Goal: Information Seeking & Learning: Obtain resource

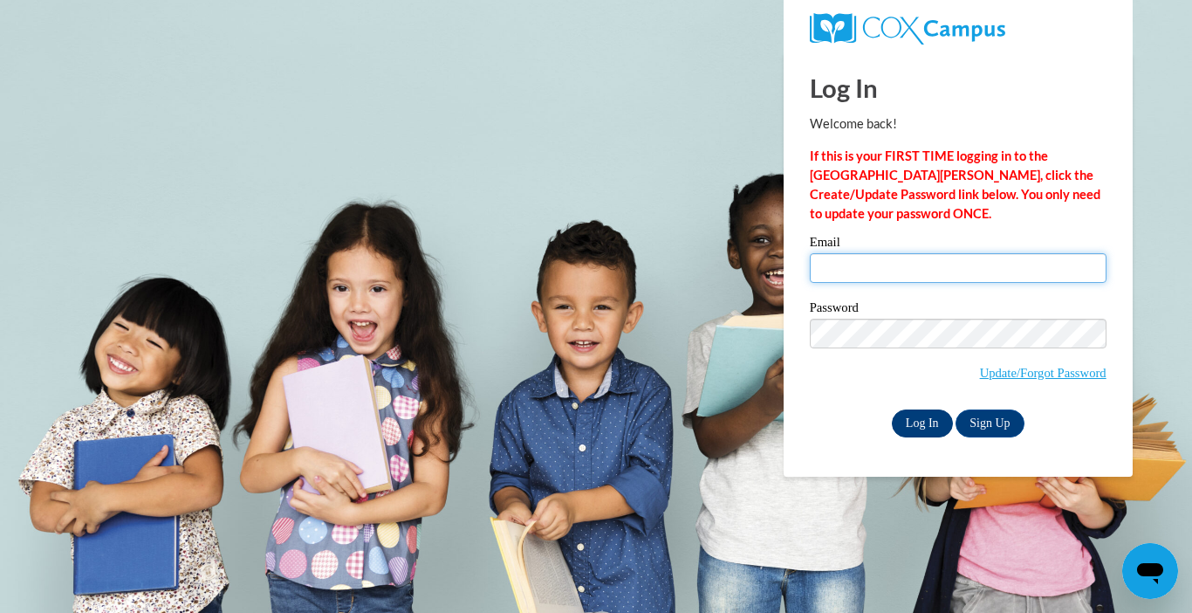
type input "[EMAIL_ADDRESS][DOMAIN_NAME]"
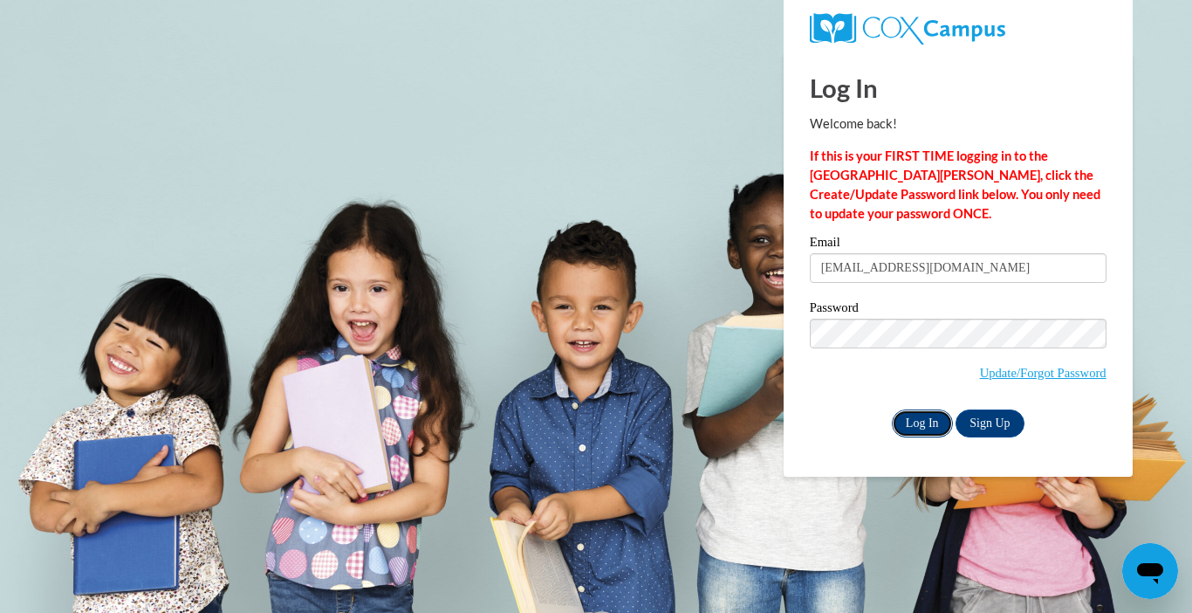
click at [907, 411] on input "Log In" at bounding box center [922, 423] width 61 height 28
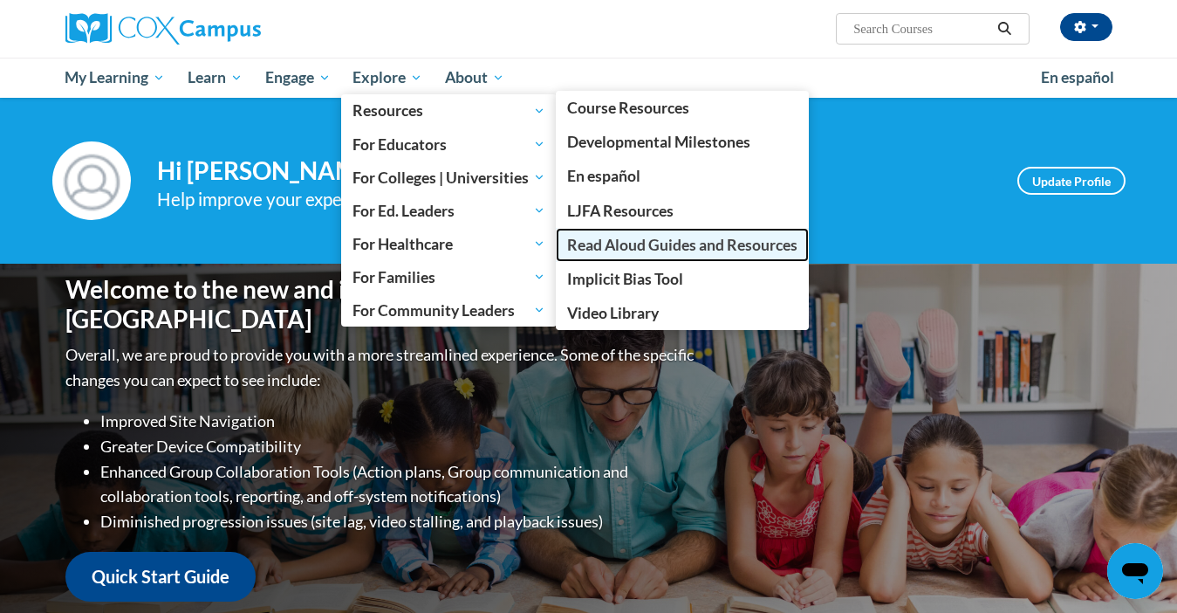
click at [667, 245] on span "Read Aloud Guides and Resources" at bounding box center [682, 245] width 230 height 18
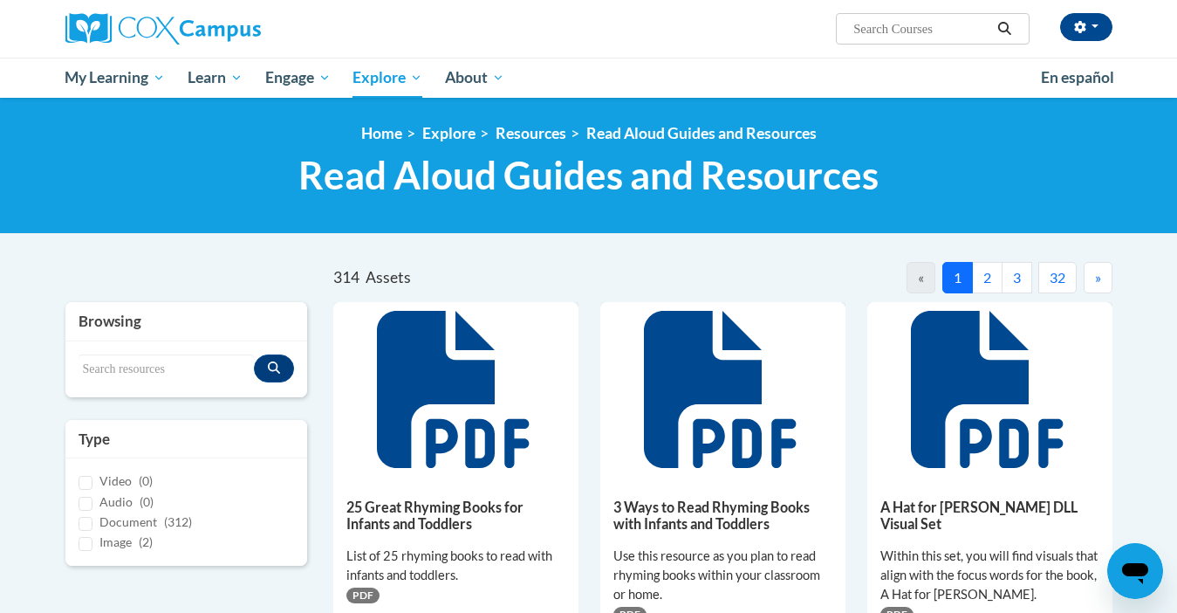
click at [1017, 280] on button "3" at bounding box center [1017, 277] width 31 height 31
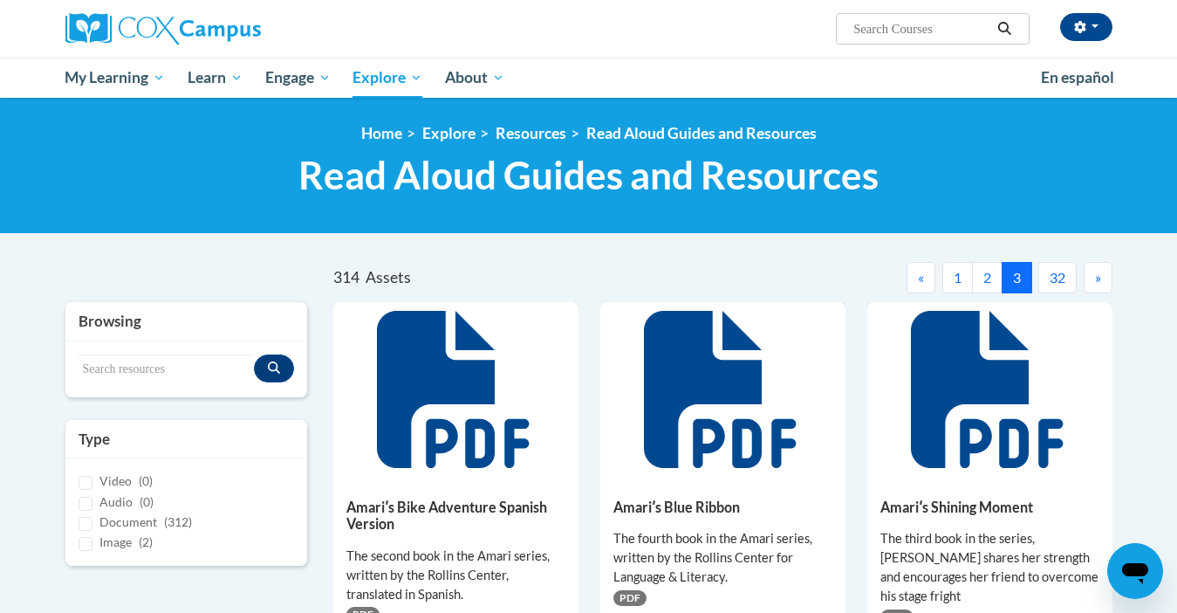
click at [1089, 281] on button "»" at bounding box center [1098, 277] width 29 height 31
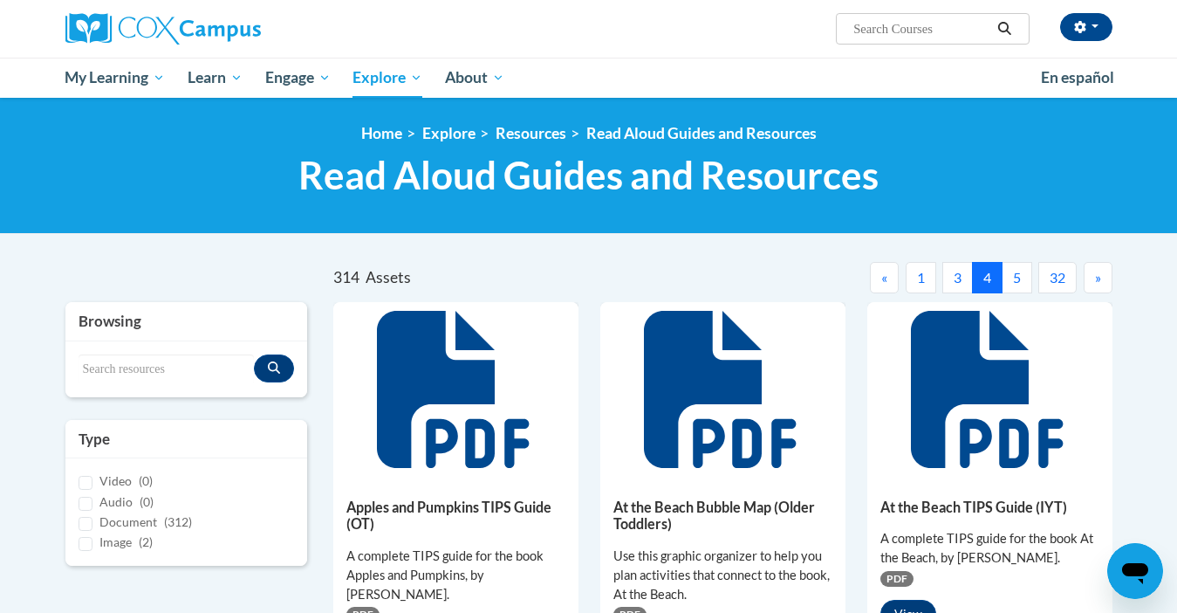
click at [1089, 281] on button "»" at bounding box center [1098, 277] width 29 height 31
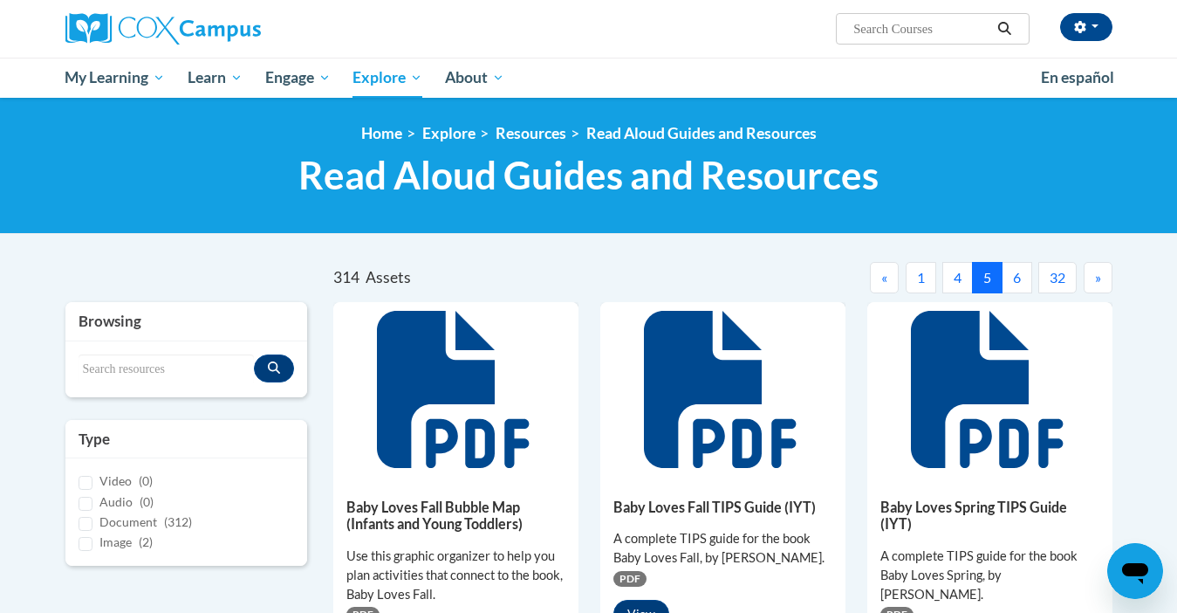
click at [1089, 281] on button "»" at bounding box center [1098, 277] width 29 height 31
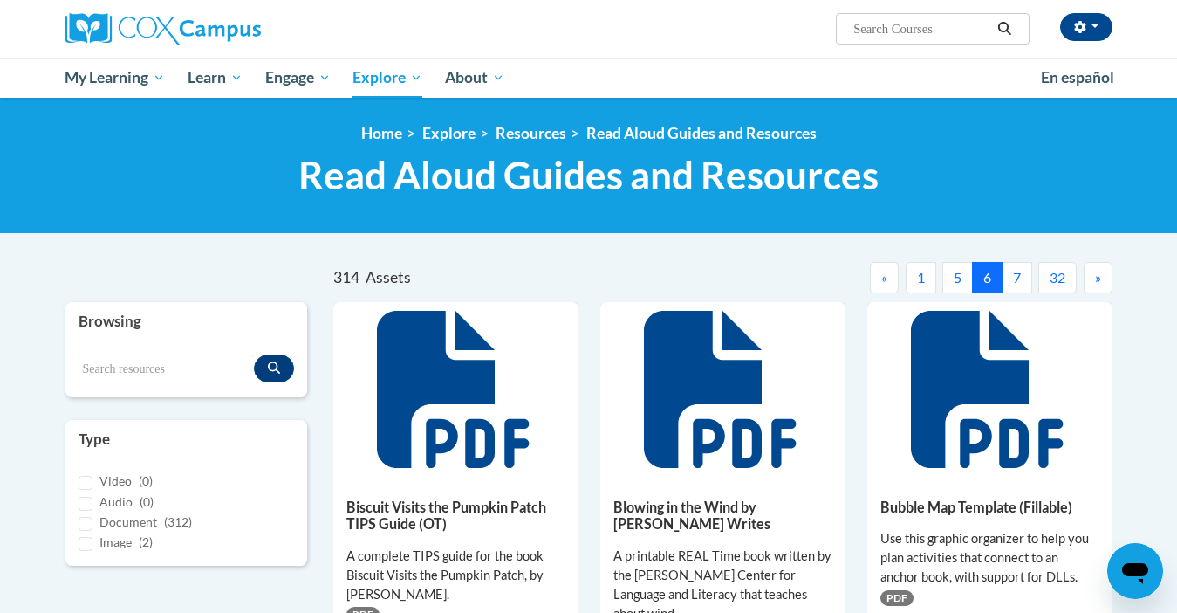
click at [1089, 281] on button "»" at bounding box center [1098, 277] width 29 height 31
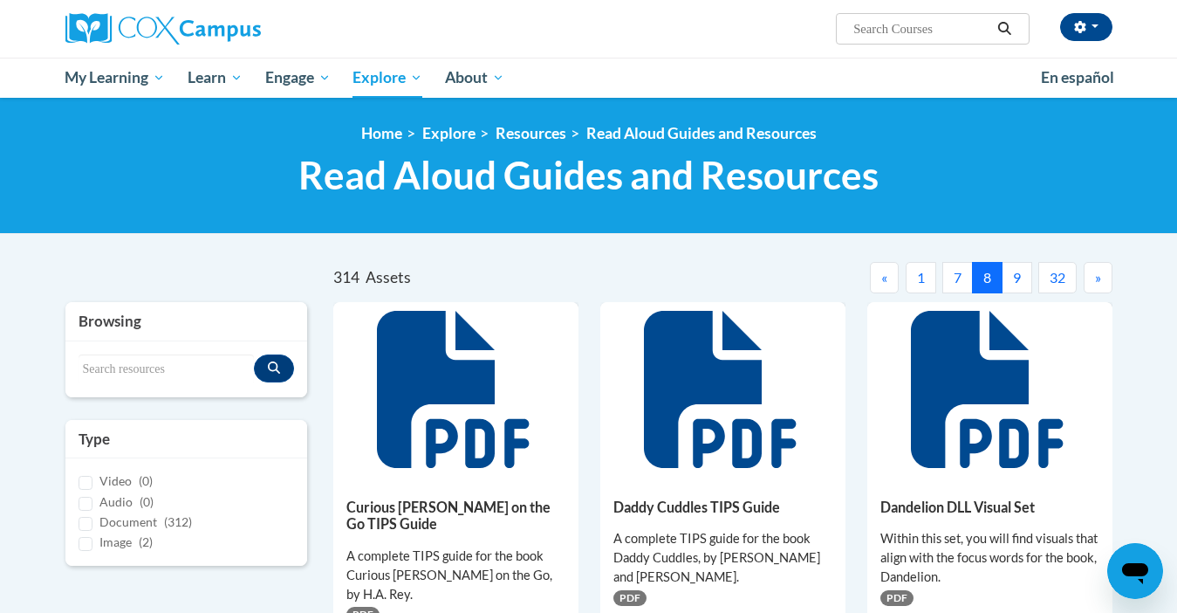
click at [1089, 281] on button "»" at bounding box center [1098, 277] width 29 height 31
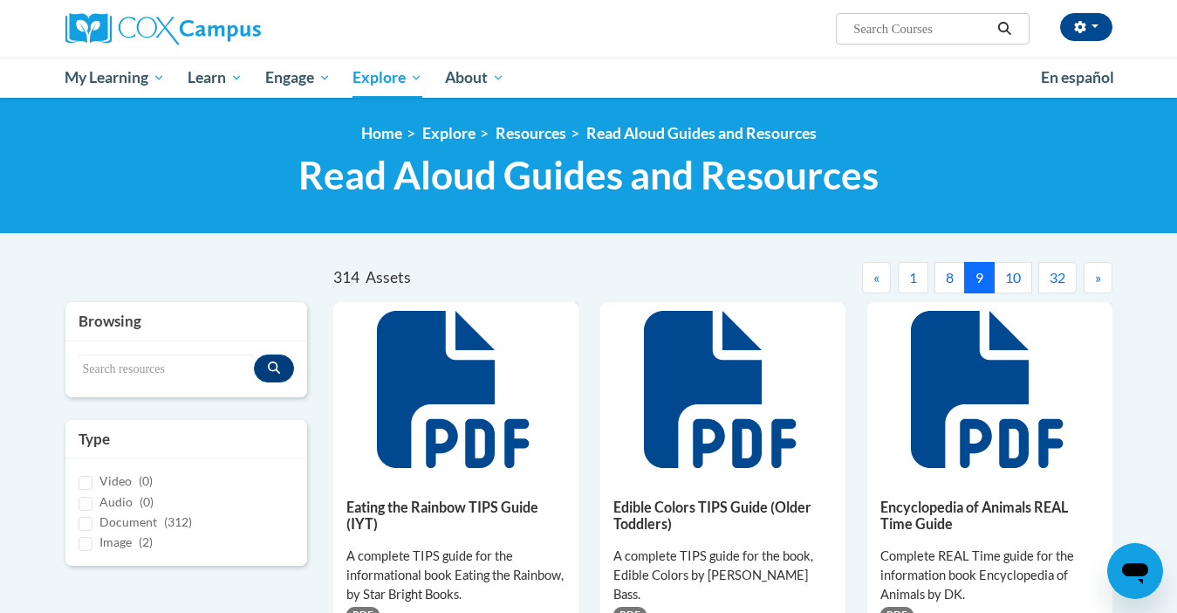
click at [1089, 281] on button "»" at bounding box center [1098, 277] width 29 height 31
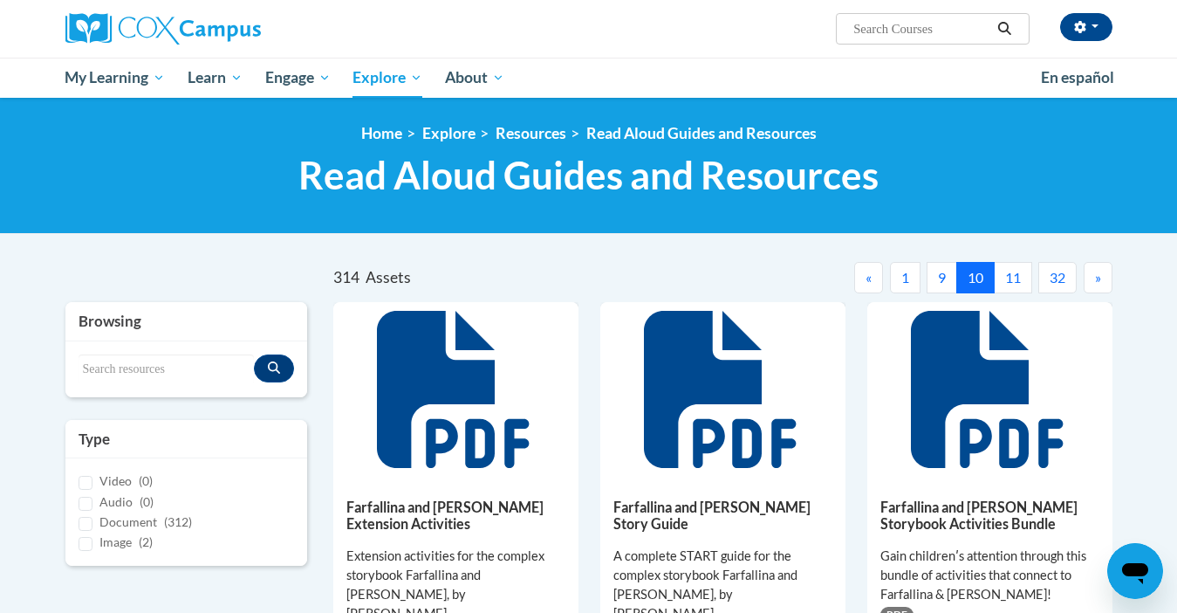
click at [935, 282] on button "9" at bounding box center [942, 277] width 31 height 31
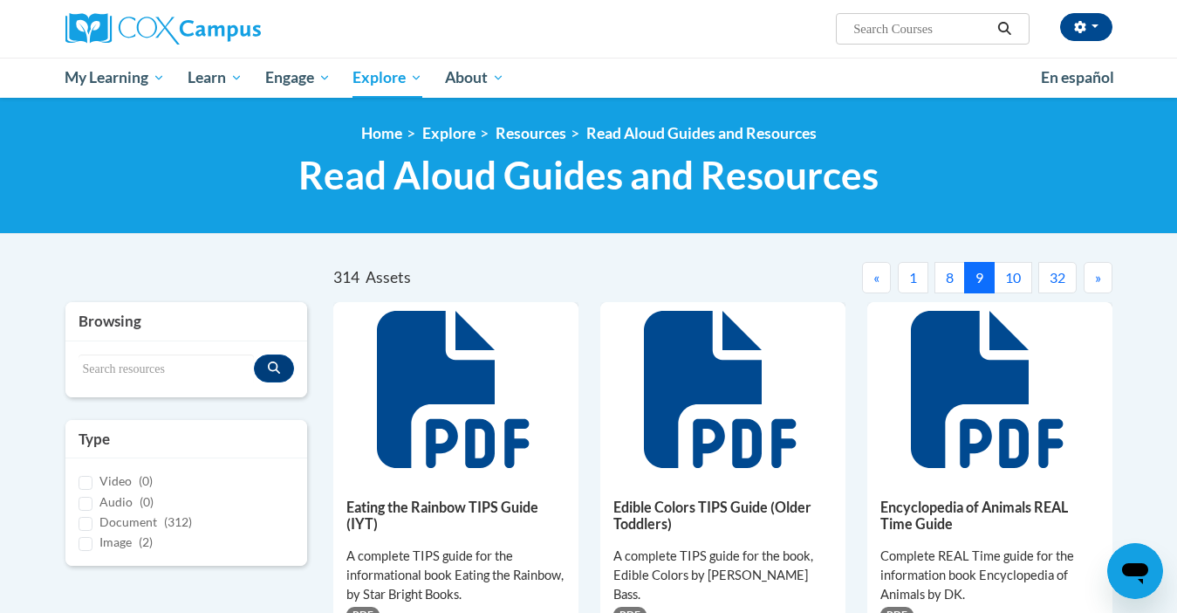
click at [1013, 284] on button "10" at bounding box center [1013, 277] width 38 height 31
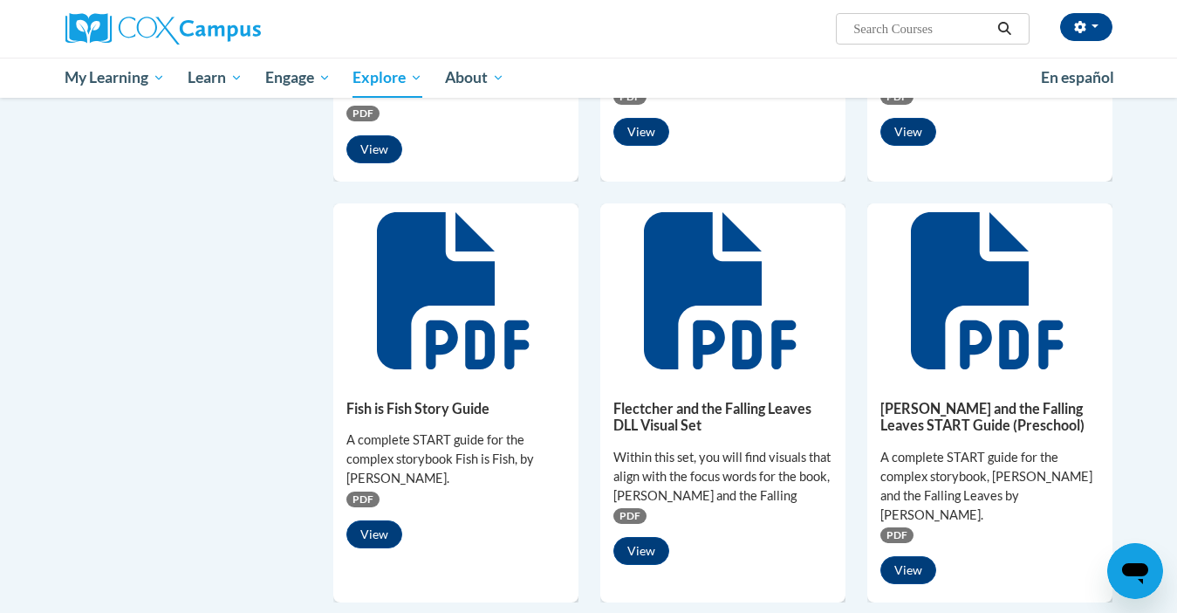
scroll to position [931, 0]
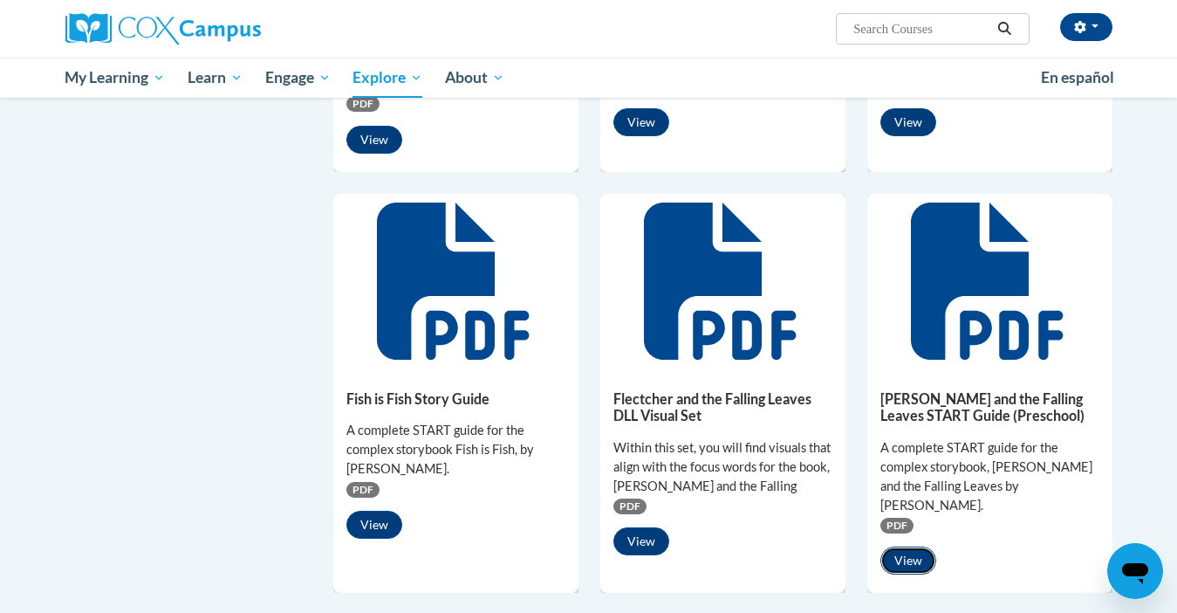
click at [908, 546] on button "View" at bounding box center [908, 560] width 56 height 28
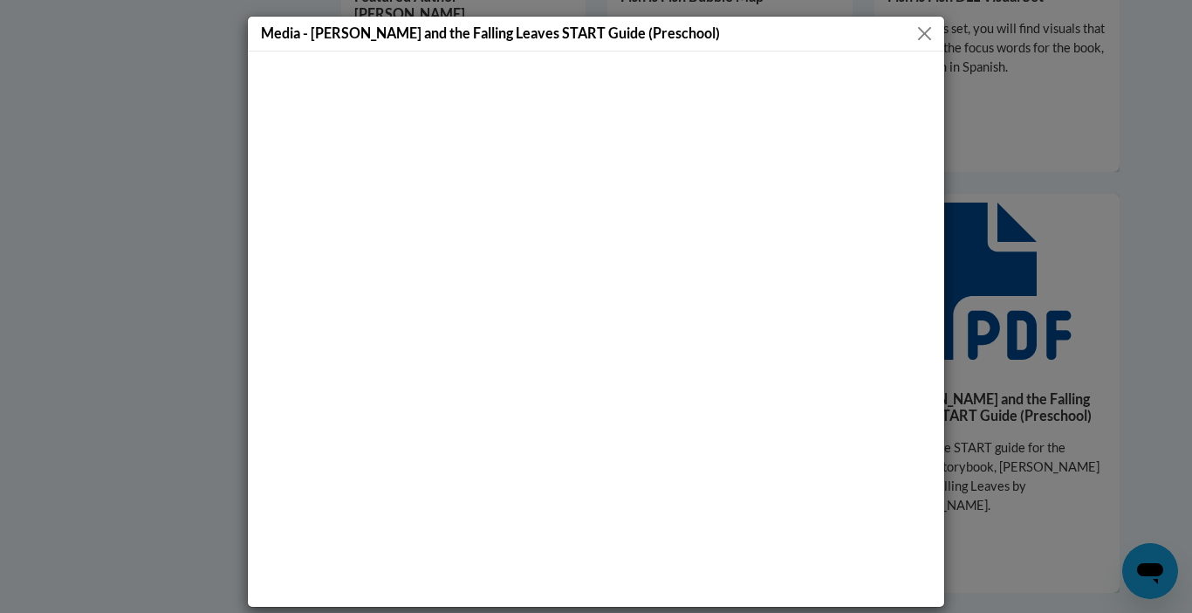
click at [916, 31] on button "Close" at bounding box center [925, 34] width 22 height 22
